Goal: Answer question/provide support

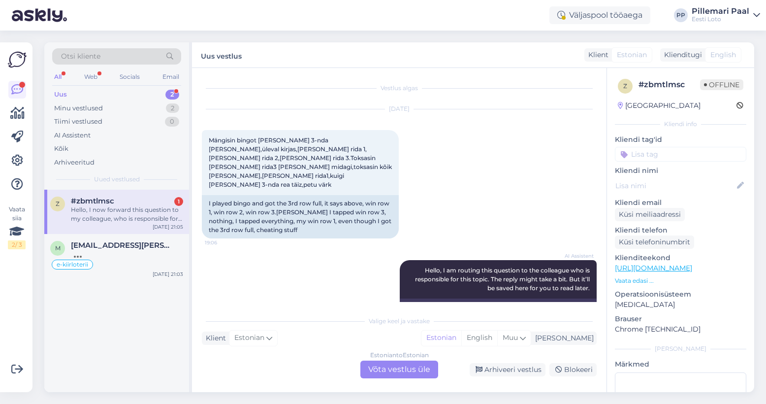
scroll to position [785, 0]
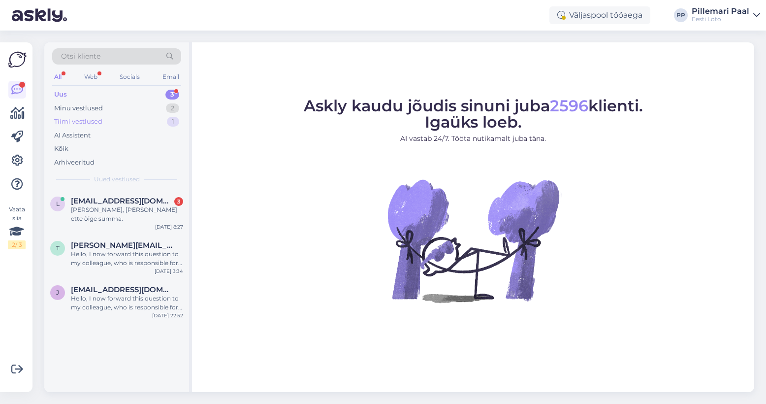
click at [80, 121] on div "Tiimi vestlused" at bounding box center [78, 122] width 48 height 10
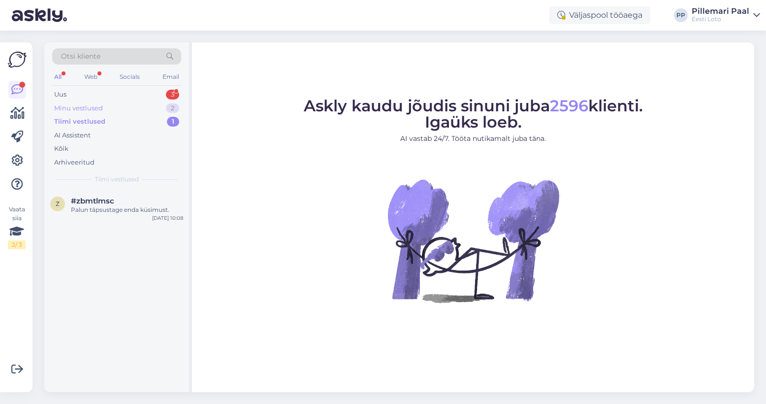
click at [82, 106] on div "Minu vestlused" at bounding box center [78, 108] width 49 height 10
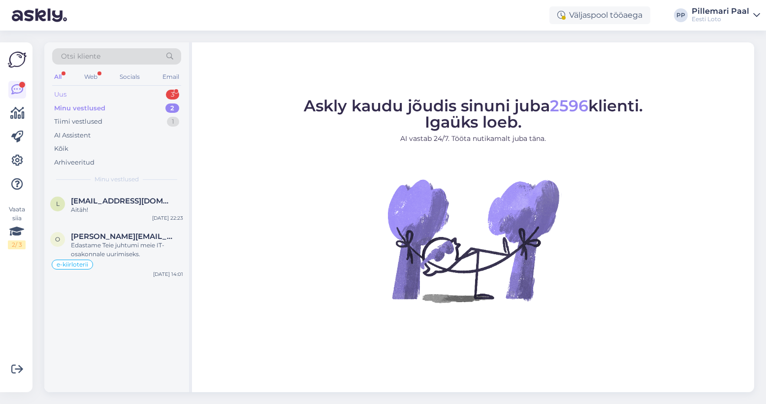
click at [83, 93] on div "Uus 3" at bounding box center [116, 95] width 129 height 14
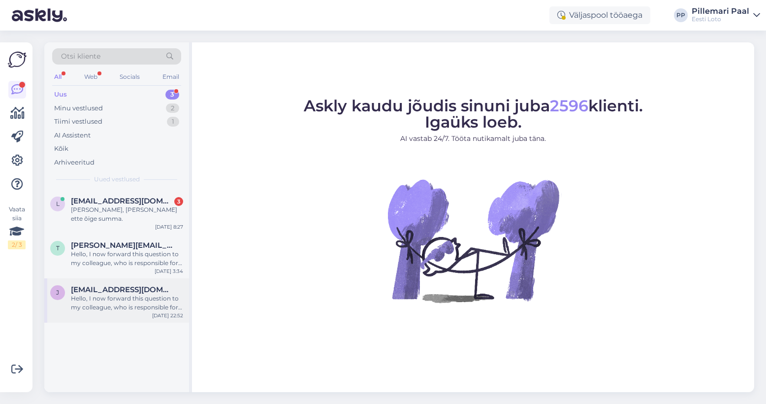
click at [93, 296] on div "Hello, I now forward this question to my colleague, who is responsible for this…" at bounding box center [127, 303] width 112 height 18
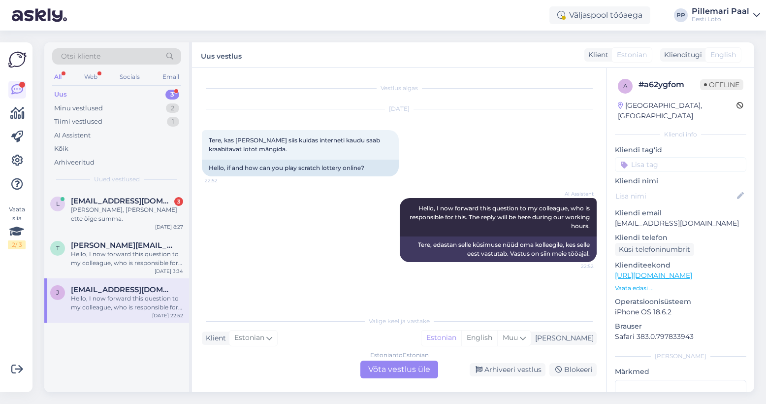
click at [407, 372] on div "Estonian to Estonian Võta vestlus üle" at bounding box center [399, 369] width 78 height 18
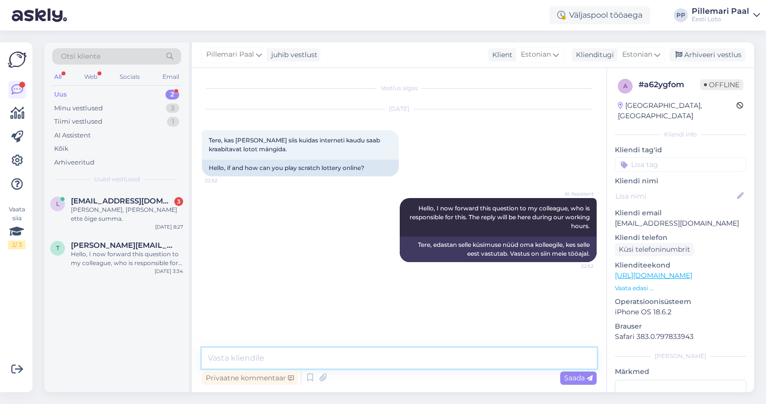
click at [391, 352] on textarea at bounding box center [399, 357] width 395 height 21
drag, startPoint x: 307, startPoint y: 356, endPoint x: 207, endPoint y: 359, distance: 99.9
click at [207, 359] on textarea "E-kiirloterii mängimiseks valige kodulehel "e-kiirloterii"." at bounding box center [399, 357] width 395 height 21
type textarea "E-kiirloterii mängimiseks valige kodulehel "e-kiirloterii"."
click at [433, 354] on textarea "E-kiirloterii mängimiseks valige kodulehel "e-kiirloterii"." at bounding box center [399, 357] width 395 height 21
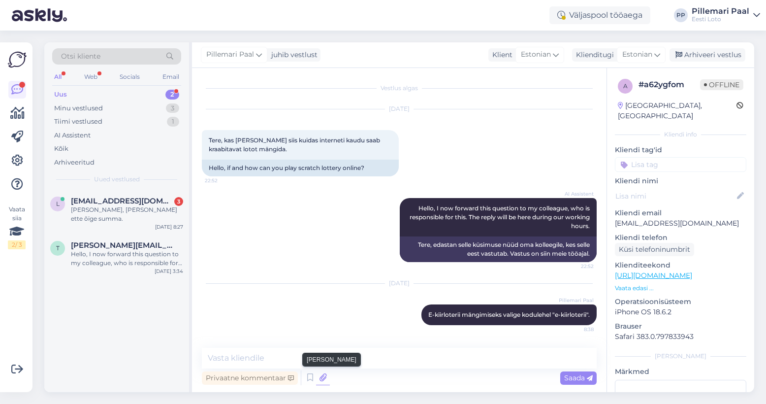
click at [321, 380] on icon at bounding box center [323, 377] width 14 height 15
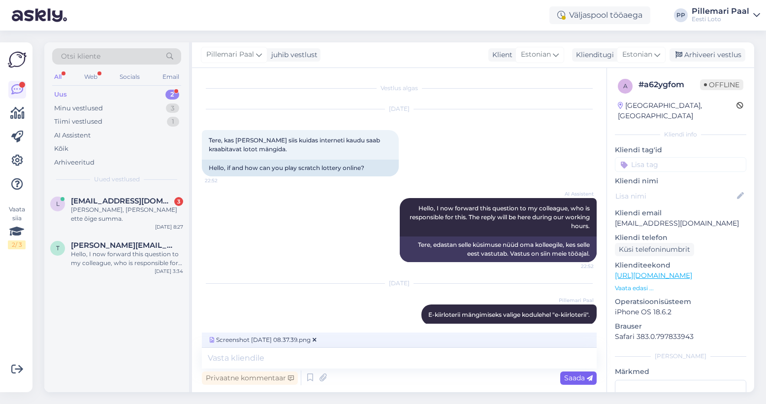
click at [567, 378] on span "Saada" at bounding box center [578, 377] width 29 height 9
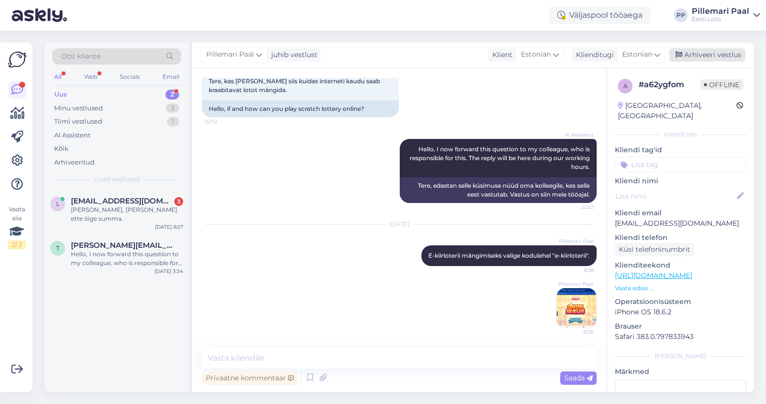
click at [696, 53] on div "Arhiveeri vestlus" at bounding box center [707, 54] width 76 height 13
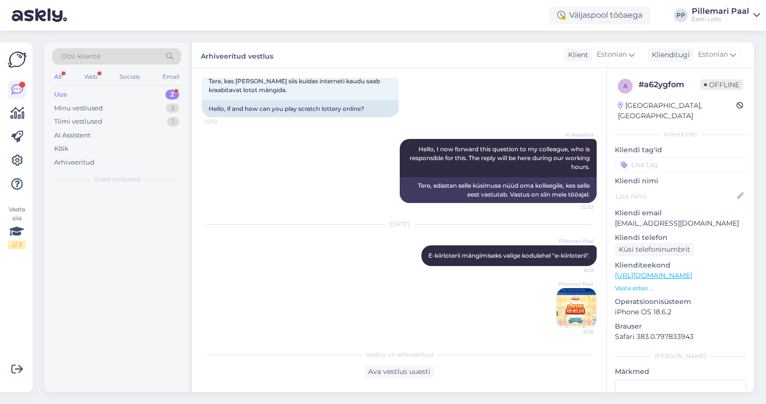
scroll to position [63, 0]
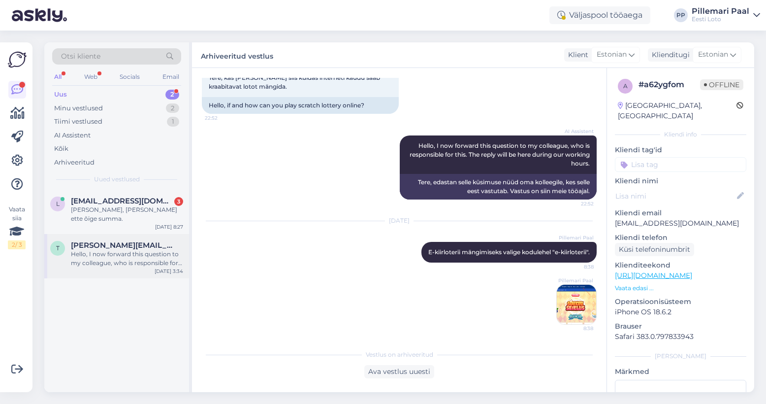
click at [124, 257] on div "Hello, I now forward this question to my colleague, who is responsible for this…" at bounding box center [127, 259] width 112 height 18
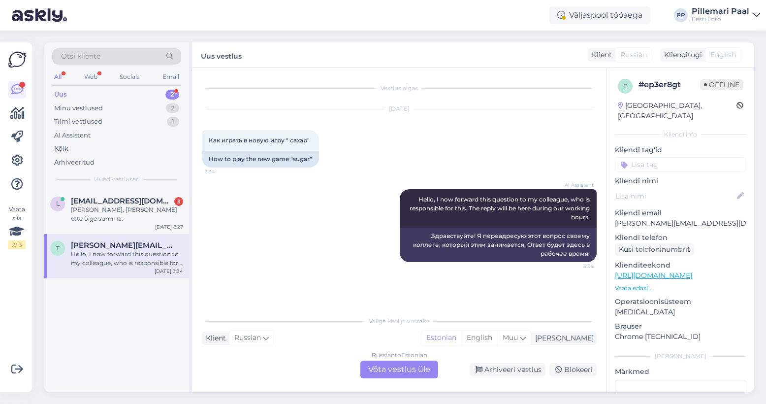
click at [387, 365] on div "Russian to Estonian Võta vestlus üle" at bounding box center [399, 369] width 78 height 18
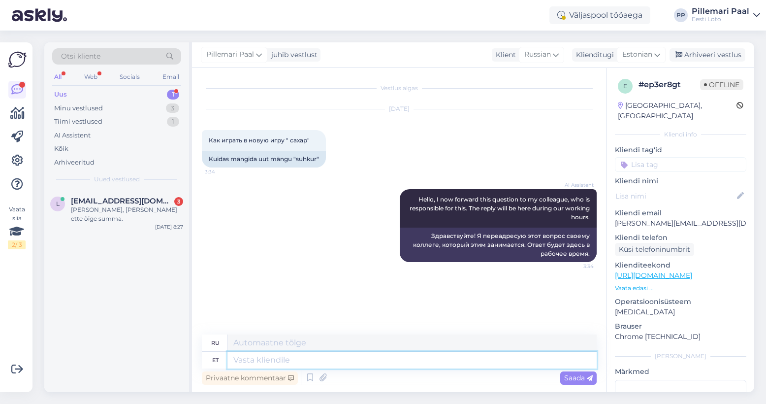
click at [301, 360] on textarea at bounding box center [411, 359] width 369 height 17
type textarea "Mängu"
type textarea "Игра"
paste textarea "Suhkruseiklus” mängujuhend"
type textarea "Mängu Suhkruseiklus” mängujuhend"
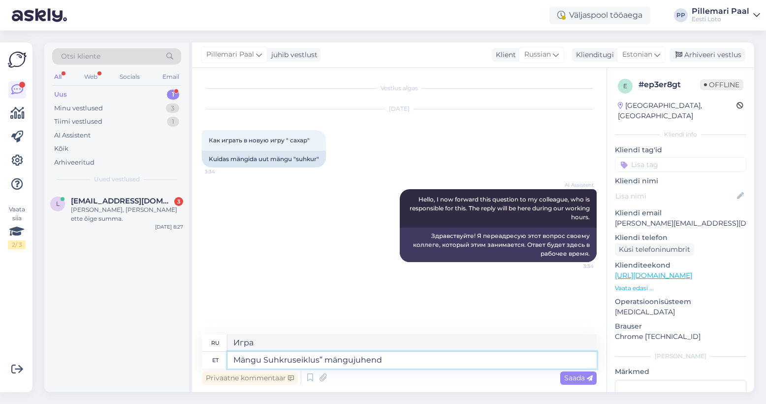
type textarea "Руководство по игре «Сахарное приключение»"
click at [264, 361] on textarea "Mängu Suhkruseiklus” mängujuhend" at bounding box center [411, 359] width 369 height 17
click at [402, 361] on textarea "Mängu "Suhkruseiklus” mängujuhend" at bounding box center [411, 359] width 369 height 17
type textarea "Mängu "Suhkruseiklus” mängujuhendi leiate sii"
type textarea "Руководство по игре «Sugar Adventure» можно найти здесь."
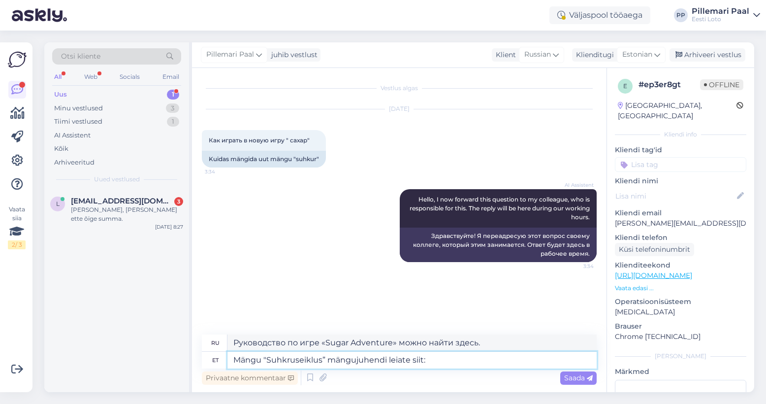
type textarea "Mängu "Suhkruseiklus” mängujuhendi leiate siit:"
type textarea "Руководство по игре «Sugar Adventure» вы можете найти здесь:"
paste textarea "https://www.eestiloto.ee/et/veebiloterii/Suhkruseiklus/mangujuhend"
type textarea "Mängu "Suhkruseiklus” mängujuhendi leiate siit: https://www.eestiloto.ee/et/vee…"
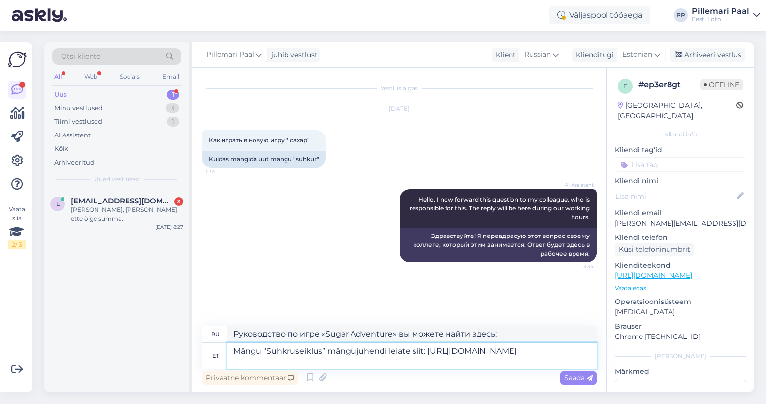
type textarea "Руководство по игре «Сахарное приключение» можно найти здесь: https://www.eesti…"
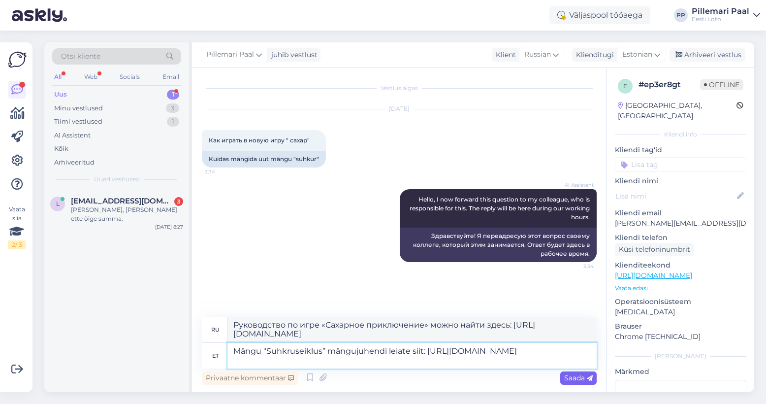
type textarea "Mängu "Suhkruseiklus” mängujuhendi leiate siit: https://www.eestiloto.ee/et/vee…"
click at [569, 374] on span "Saada" at bounding box center [578, 377] width 29 height 9
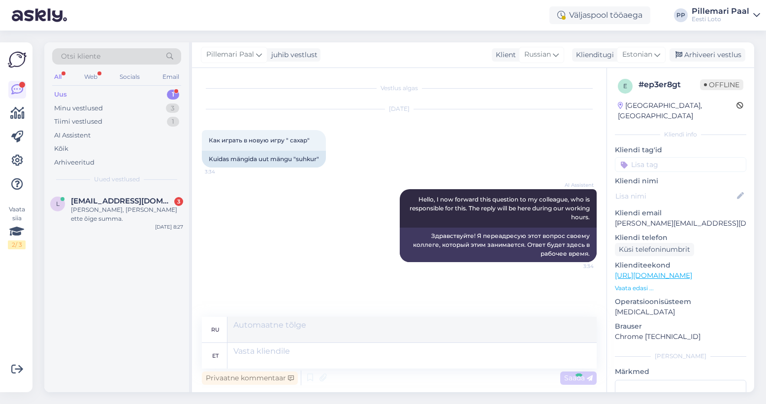
scroll to position [51, 0]
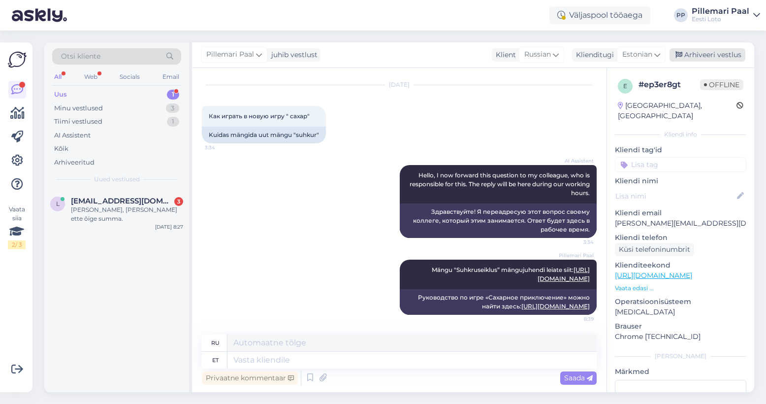
click at [691, 54] on div "Arhiveeri vestlus" at bounding box center [707, 54] width 76 height 13
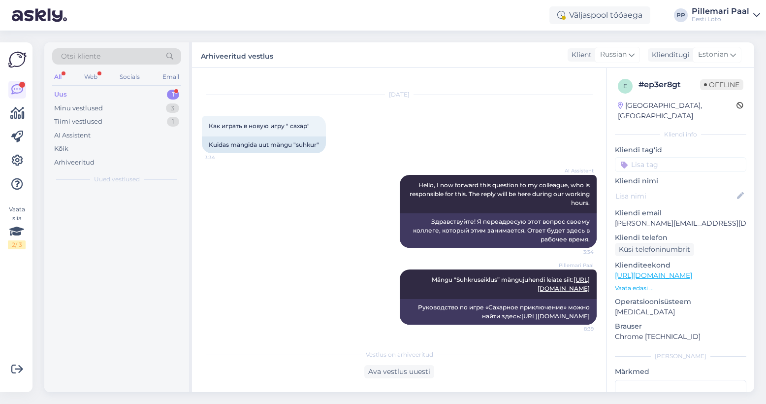
scroll to position [41, 0]
click at [132, 193] on div "l liivikakulvik@gmail.com 3 Korras, tuli ette õige summa. Aug 28 8:27" at bounding box center [116, 211] width 145 height 44
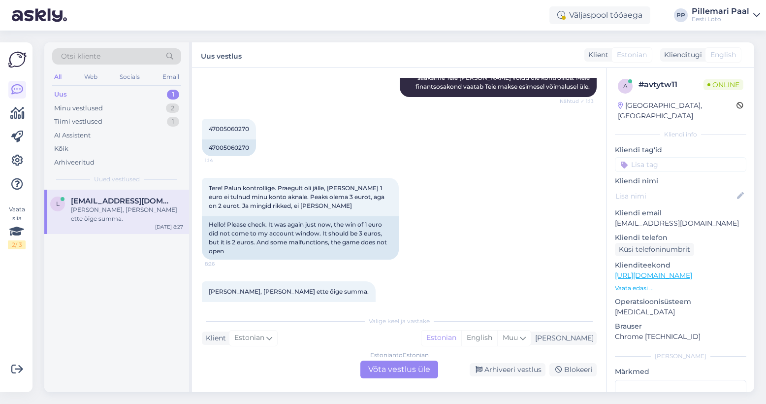
scroll to position [238, 0]
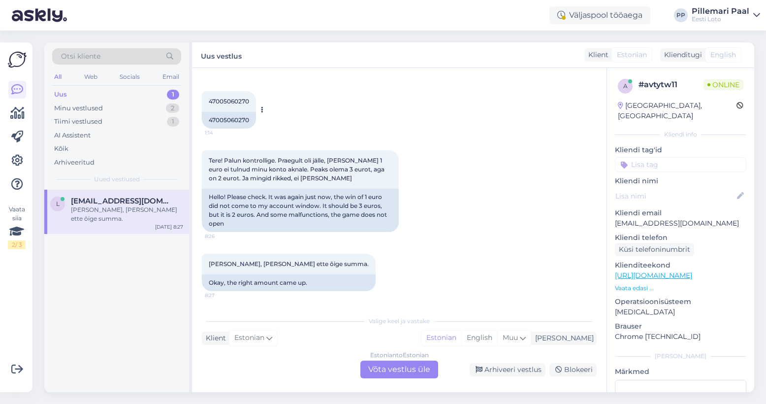
click at [223, 101] on span "47005060270" at bounding box center [229, 100] width 40 height 7
copy div "47005060270 1:14"
click at [525, 371] on div "Arhiveeri vestlus" at bounding box center [508, 369] width 76 height 13
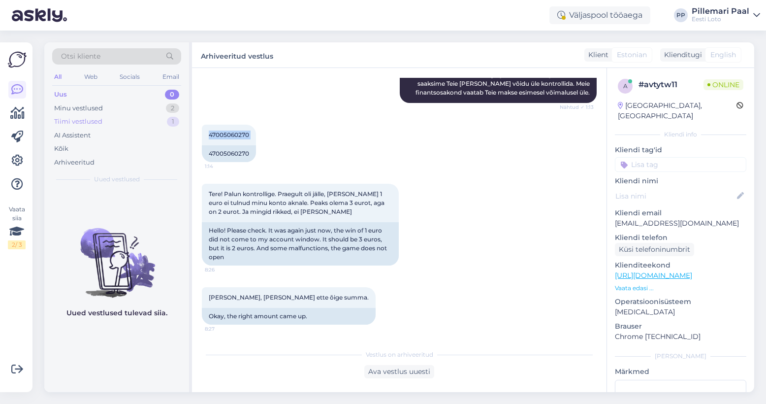
click at [91, 116] on div "Tiimi vestlused 1" at bounding box center [116, 122] width 129 height 14
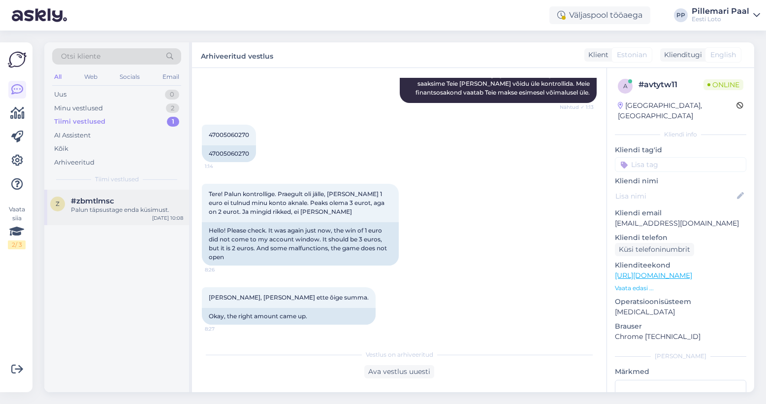
click at [122, 212] on div "Palun täpsustage enda küsimust." at bounding box center [127, 209] width 112 height 9
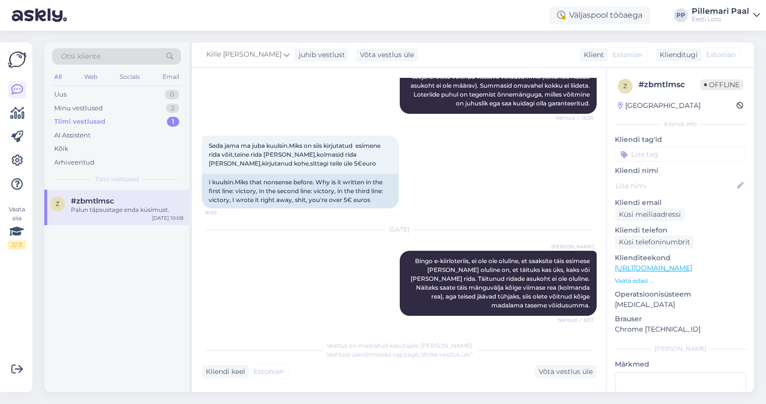
scroll to position [975, 0]
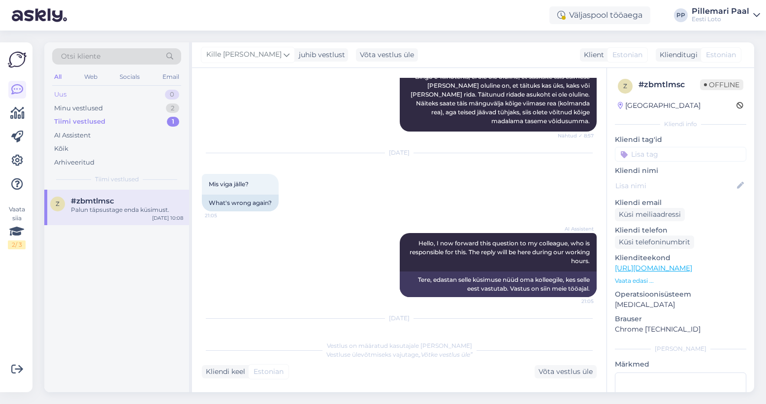
click at [93, 94] on div "Uus 0" at bounding box center [116, 95] width 129 height 14
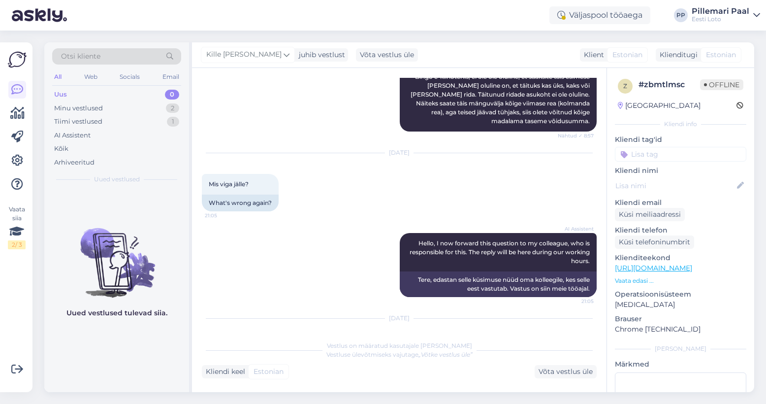
click at [134, 57] on div "Otsi kliente" at bounding box center [116, 56] width 129 height 16
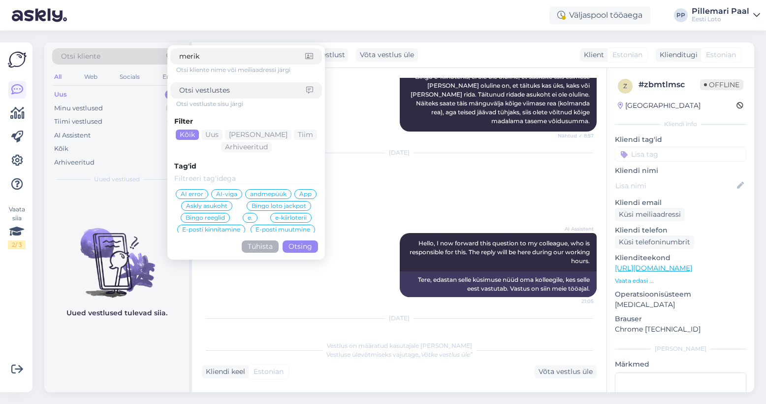
type input "merike"
click button "Otsing" at bounding box center [300, 246] width 35 height 12
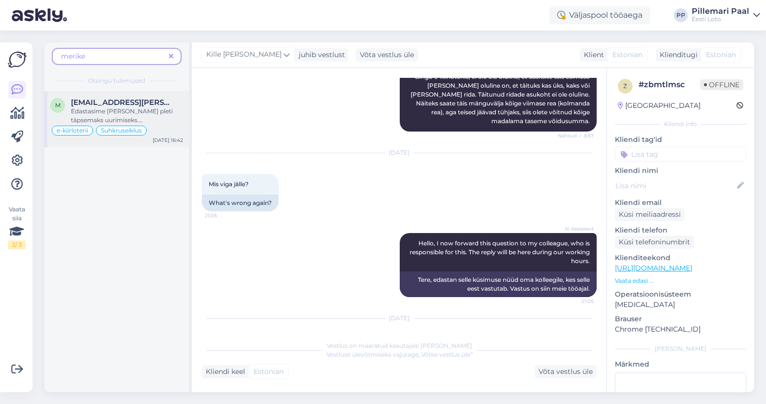
click at [103, 112] on div "Edastasime Teie pleti täpsemaks uurimiseks. Kui saame vastuse, siis anname Teil…" at bounding box center [127, 116] width 112 height 18
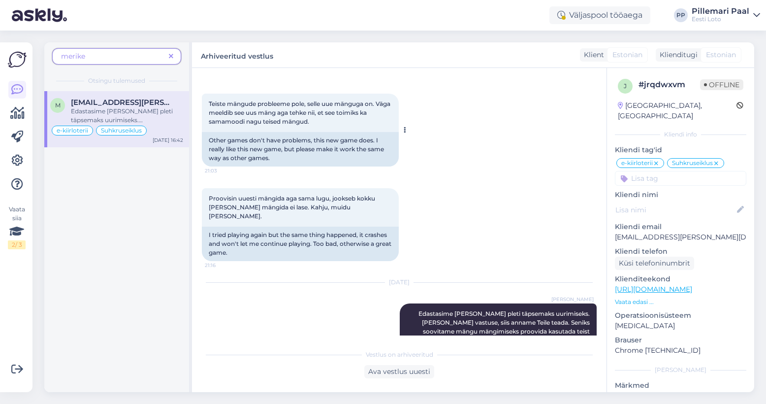
scroll to position [2135, 0]
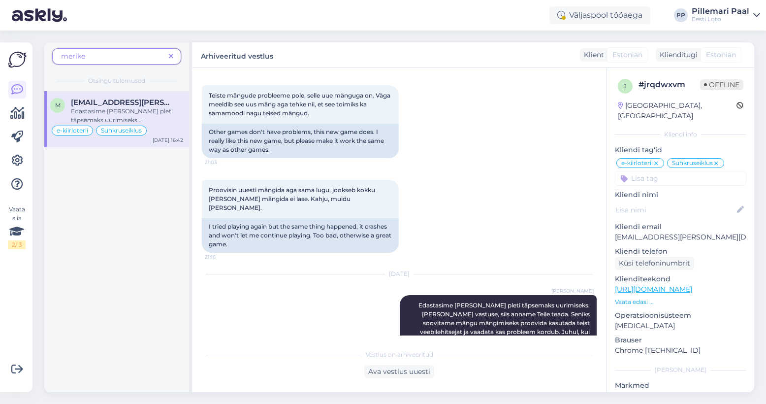
click at [172, 54] on icon at bounding box center [171, 56] width 4 height 7
